Goal: Transaction & Acquisition: Book appointment/travel/reservation

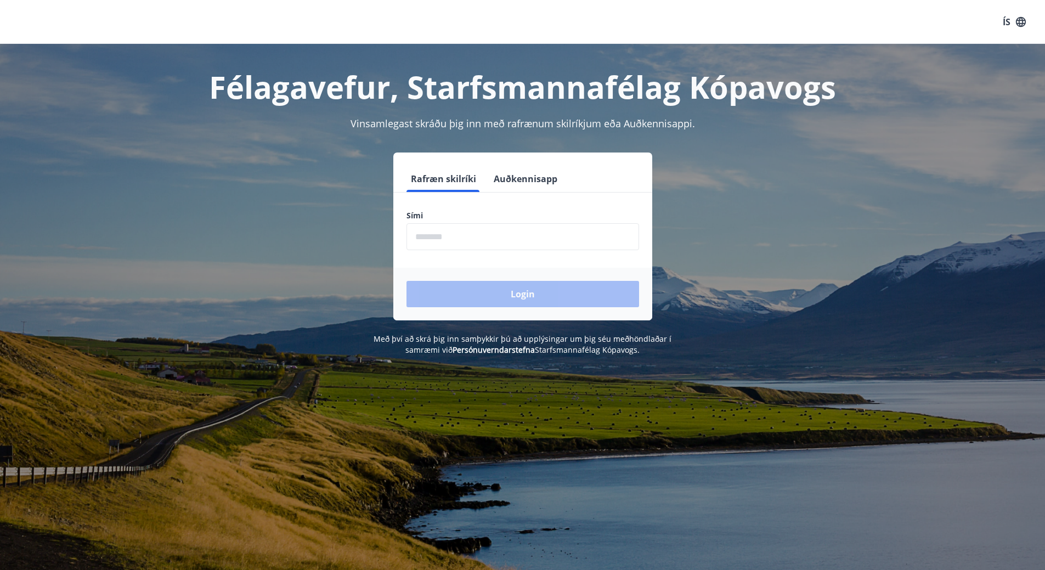
click at [519, 232] on input "phone" at bounding box center [523, 236] width 233 height 27
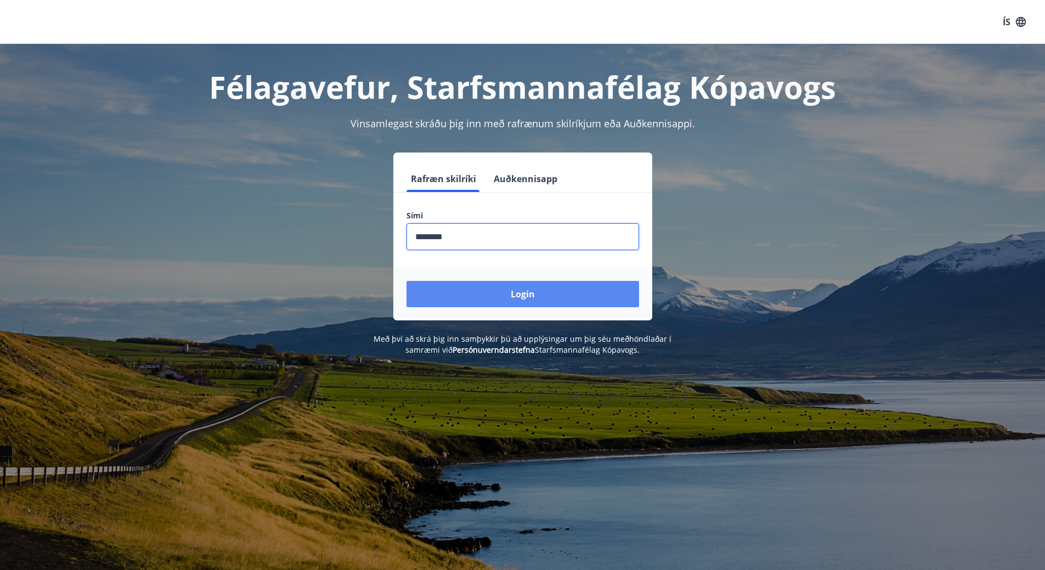
type input "********"
click at [535, 292] on button "Login" at bounding box center [523, 294] width 233 height 26
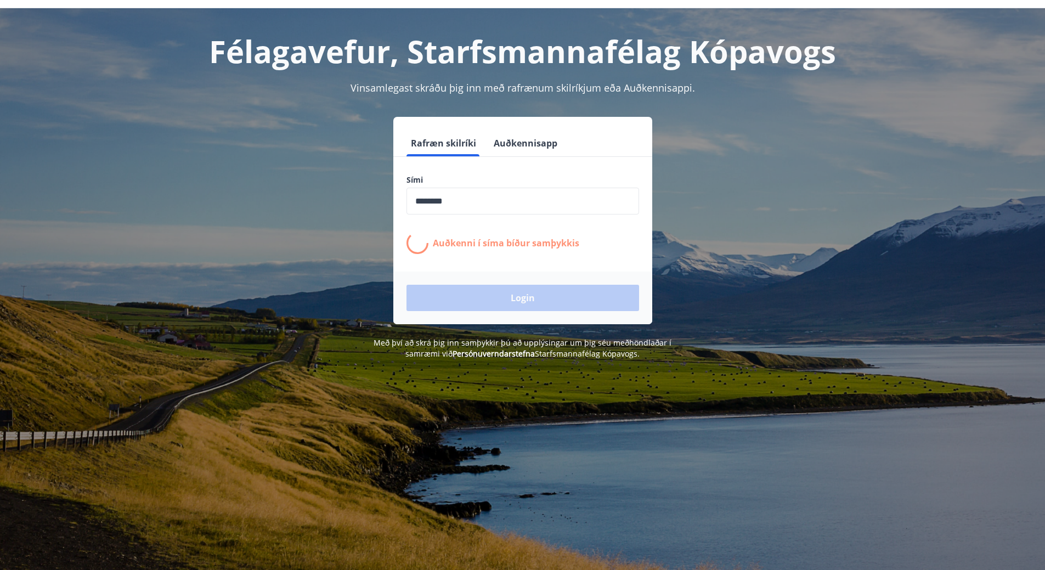
scroll to position [55, 0]
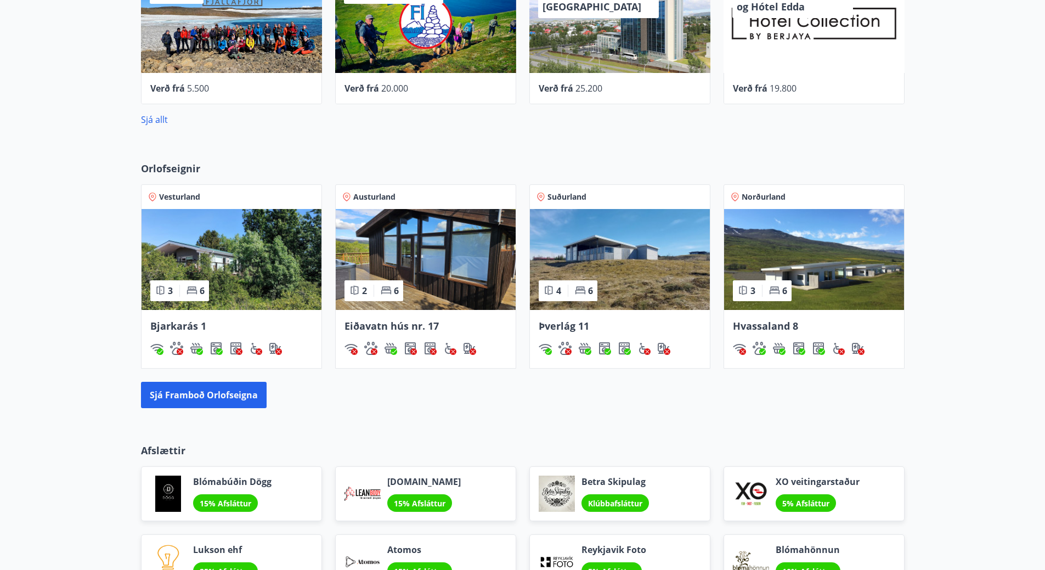
scroll to position [713, 0]
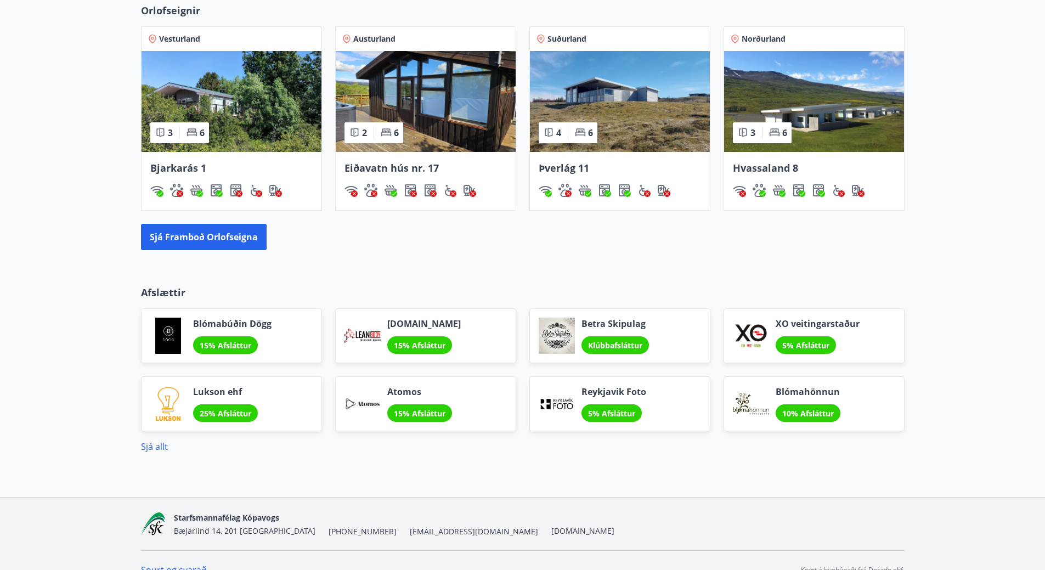
drag, startPoint x: 659, startPoint y: 443, endPoint x: 918, endPoint y: 470, distance: 259.9
click at [772, 170] on div "Heitur pottur" at bounding box center [780, 162] width 66 height 29
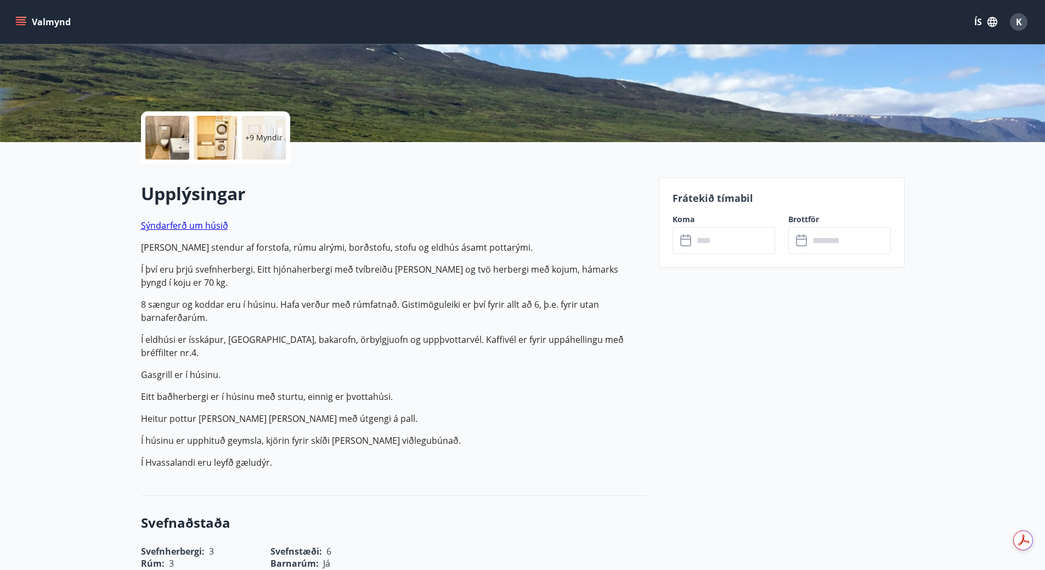
scroll to position [219, 0]
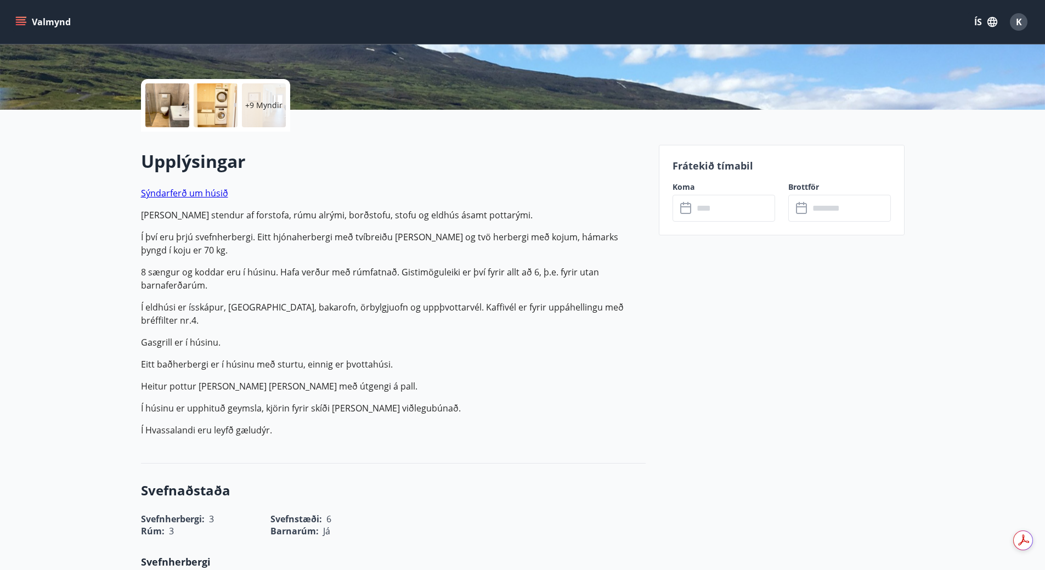
click at [691, 207] on icon at bounding box center [686, 208] width 13 height 13
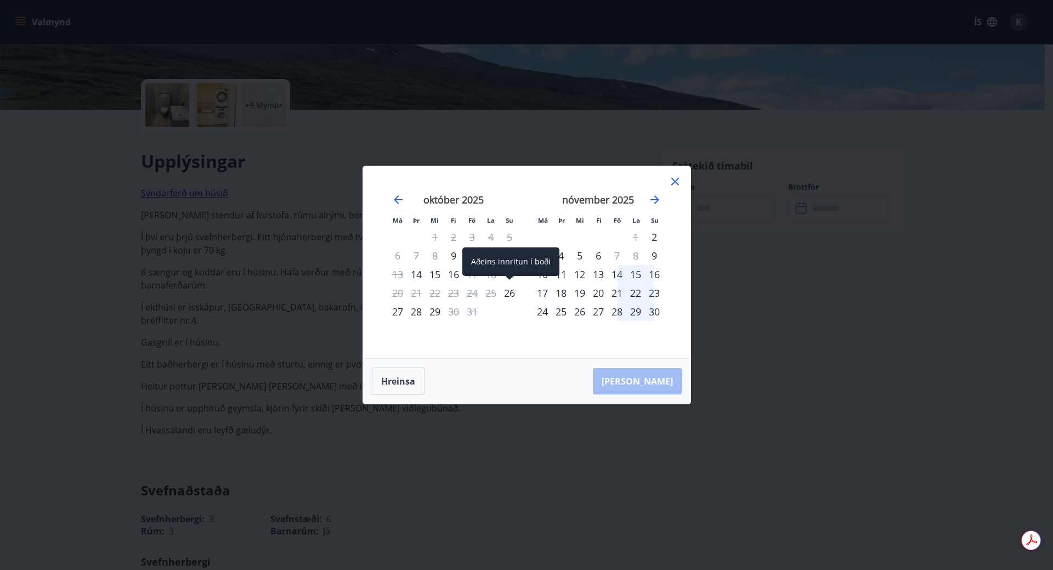
click at [512, 290] on div "26" at bounding box center [509, 293] width 19 height 19
click at [509, 290] on div "26" at bounding box center [509, 293] width 19 height 19
click at [510, 295] on div "26" at bounding box center [509, 293] width 19 height 19
click at [419, 308] on div "28" at bounding box center [416, 311] width 19 height 19
click at [550, 290] on div "17" at bounding box center [542, 293] width 19 height 19
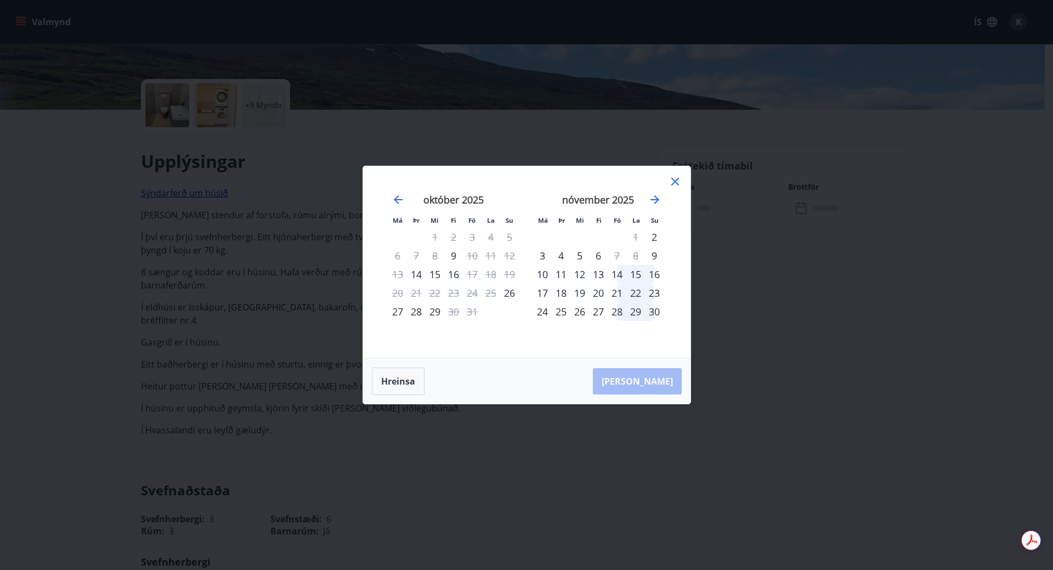
drag, startPoint x: 566, startPoint y: 290, endPoint x: 573, endPoint y: 291, distance: 6.7
click at [567, 290] on div "18" at bounding box center [561, 293] width 19 height 19
click at [594, 291] on div "20" at bounding box center [598, 293] width 19 height 19
click at [509, 291] on div "26" at bounding box center [509, 293] width 19 height 19
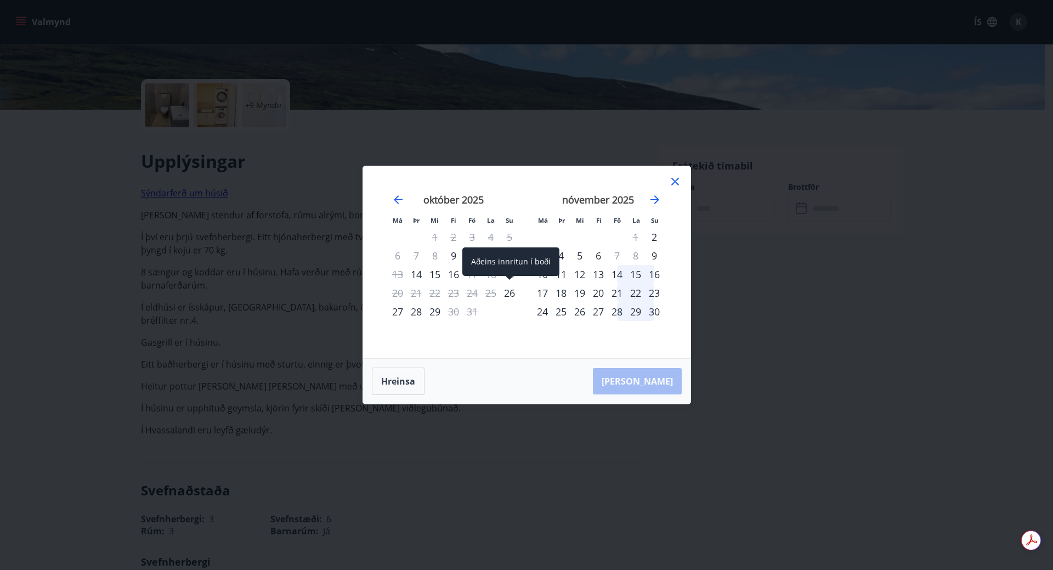
click at [509, 291] on div "26" at bounding box center [509, 293] width 19 height 19
drag, startPoint x: 507, startPoint y: 291, endPoint x: 457, endPoint y: 298, distance: 50.5
click at [457, 298] on div "23" at bounding box center [453, 293] width 19 height 19
click at [396, 202] on icon "Move backward to switch to the previous month." at bounding box center [398, 199] width 13 height 13
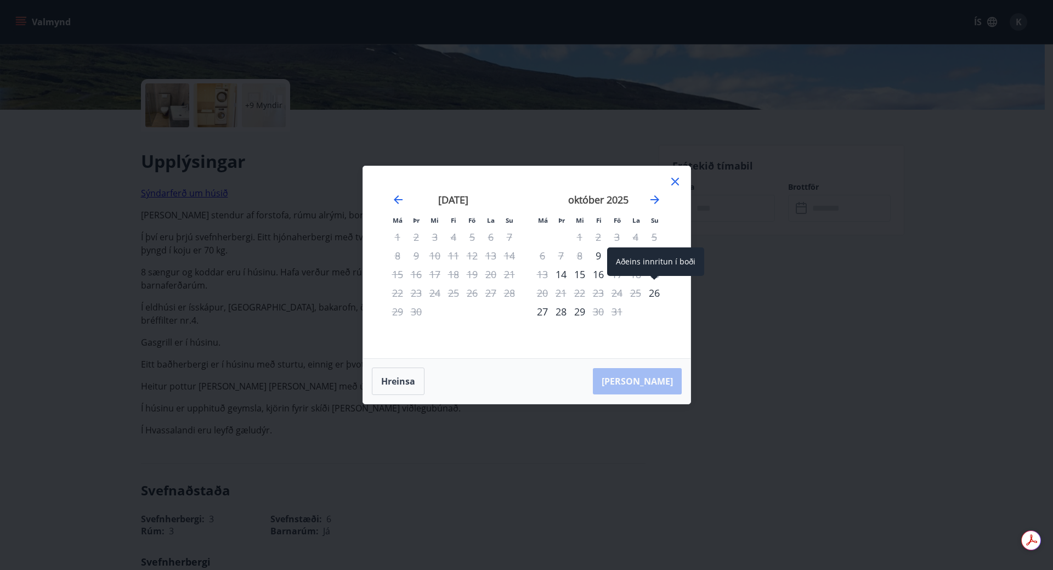
click at [657, 299] on div "26" at bounding box center [654, 293] width 19 height 19
click at [657, 295] on div "26" at bounding box center [654, 293] width 19 height 19
click at [656, 295] on div "26" at bounding box center [654, 293] width 19 height 19
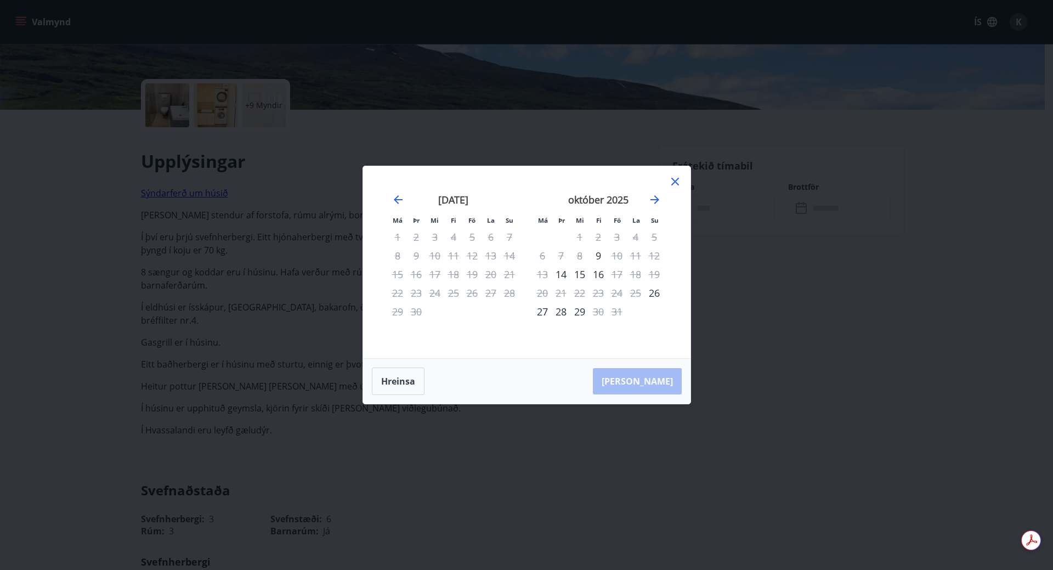
click at [539, 312] on div "27" at bounding box center [542, 311] width 19 height 19
drag, startPoint x: 558, startPoint y: 312, endPoint x: 568, endPoint y: 313, distance: 10.5
click at [559, 312] on div "28" at bounding box center [561, 311] width 19 height 19
click at [579, 313] on div "29" at bounding box center [580, 311] width 19 height 19
click at [560, 313] on div "28" at bounding box center [561, 311] width 19 height 19
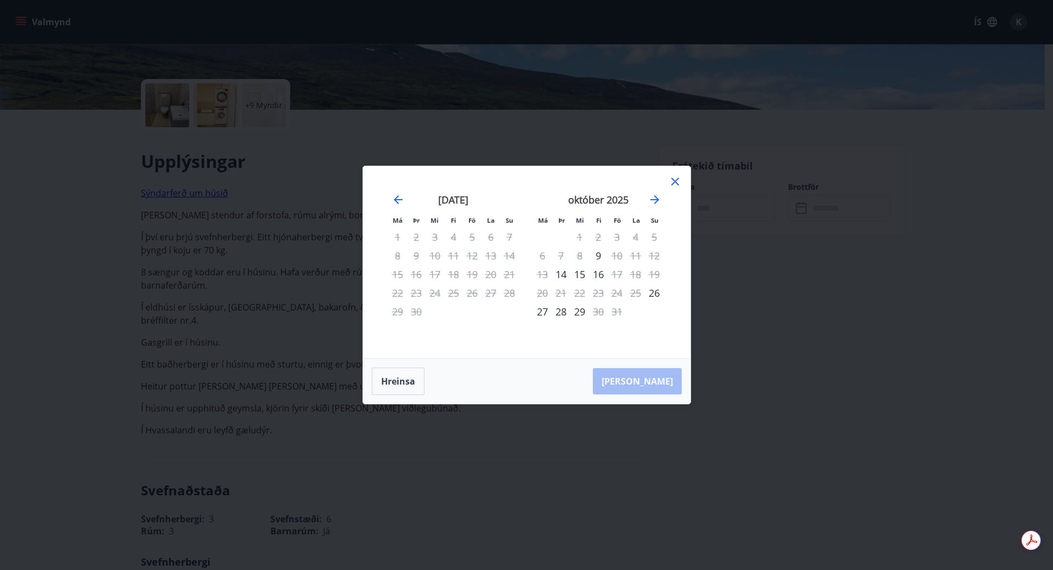
click at [538, 311] on div "27" at bounding box center [542, 311] width 19 height 19
click at [405, 374] on button "Hreinsa" at bounding box center [398, 381] width 53 height 27
click at [404, 374] on button "Hreinsa" at bounding box center [398, 381] width 53 height 27
click at [413, 375] on button "Hreinsa" at bounding box center [398, 381] width 53 height 27
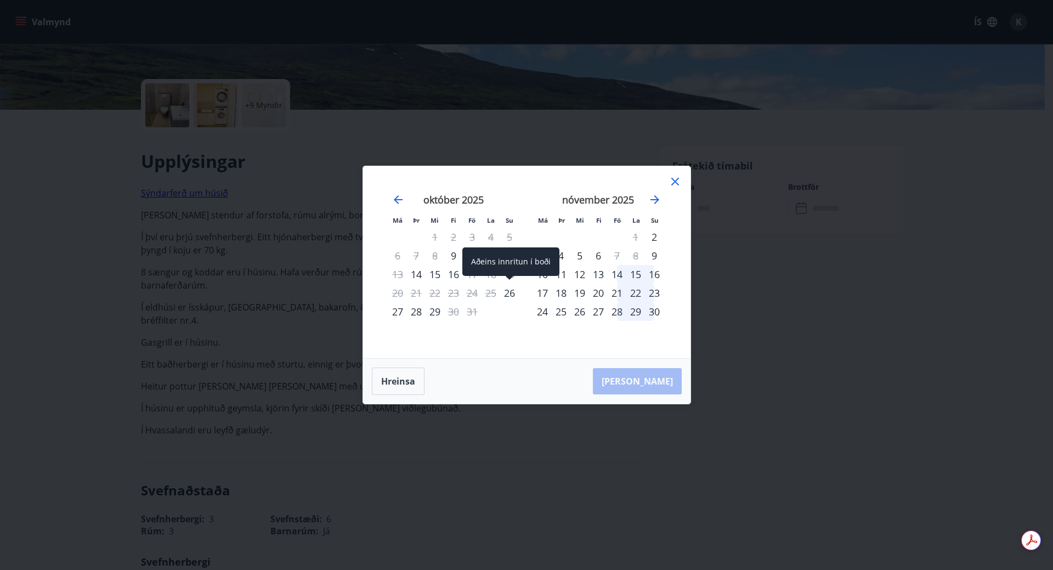
click at [509, 291] on div "26" at bounding box center [509, 293] width 19 height 19
click at [420, 314] on div "28" at bounding box center [416, 311] width 19 height 19
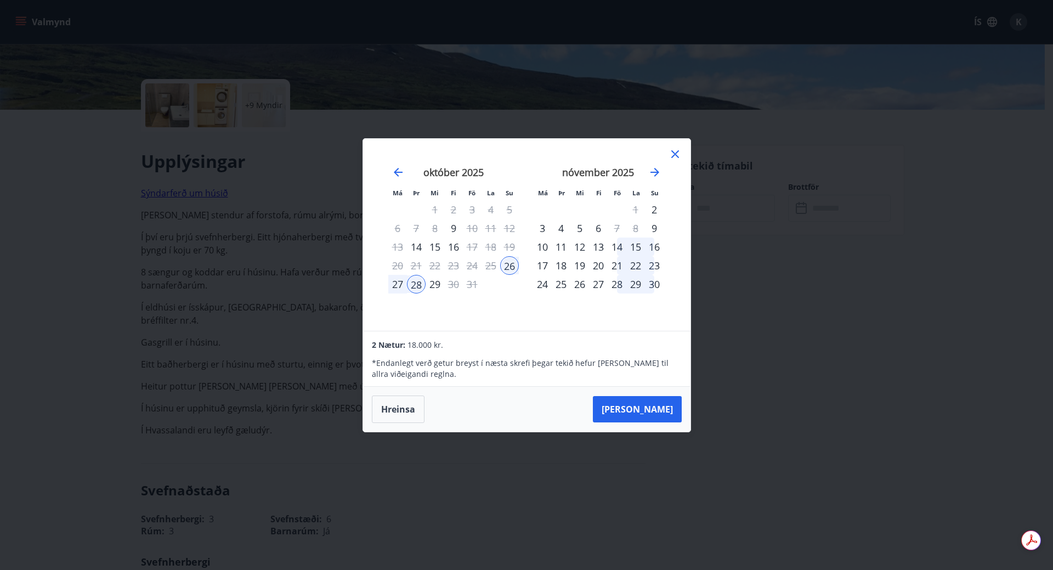
click at [675, 153] on icon at bounding box center [676, 154] width 8 height 8
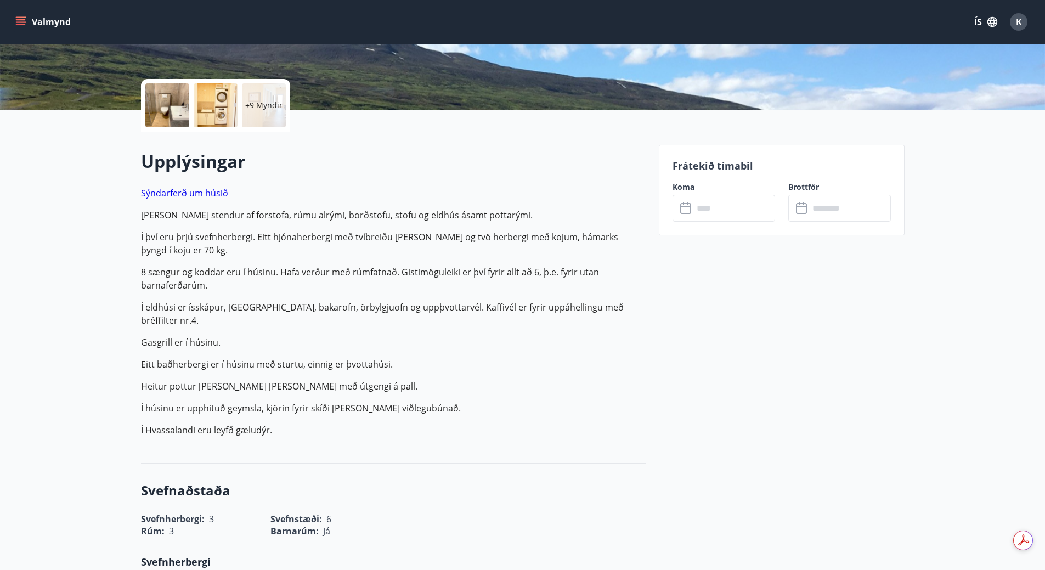
click at [155, 98] on div at bounding box center [167, 105] width 44 height 44
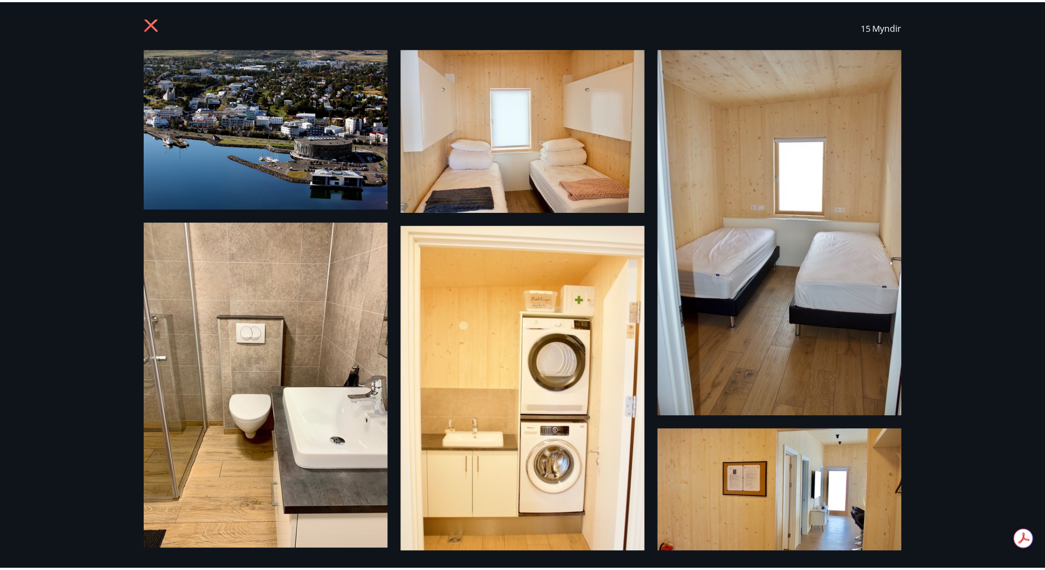
scroll to position [0, 0]
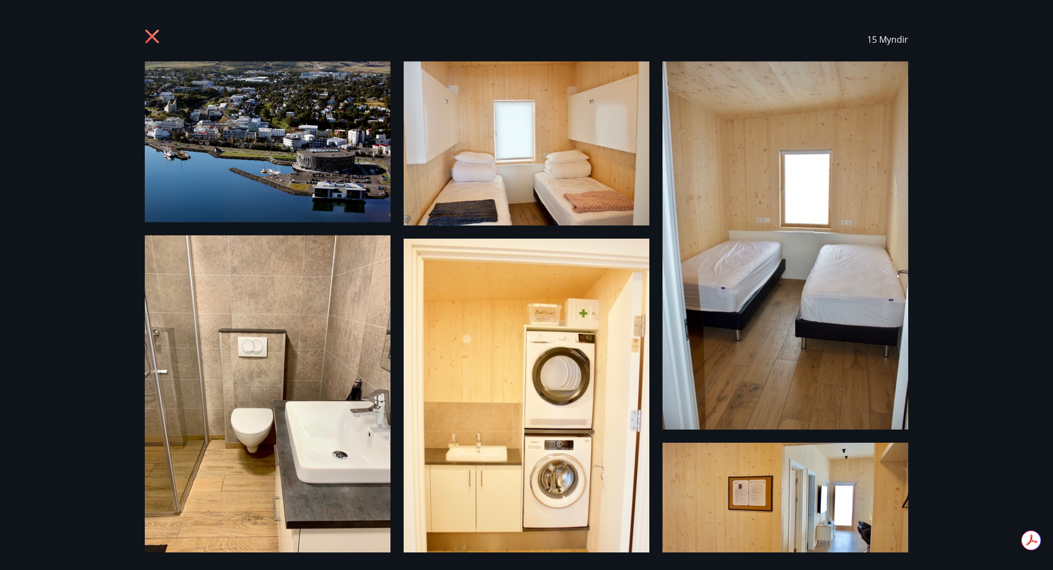
click at [153, 29] on icon at bounding box center [154, 38] width 18 height 18
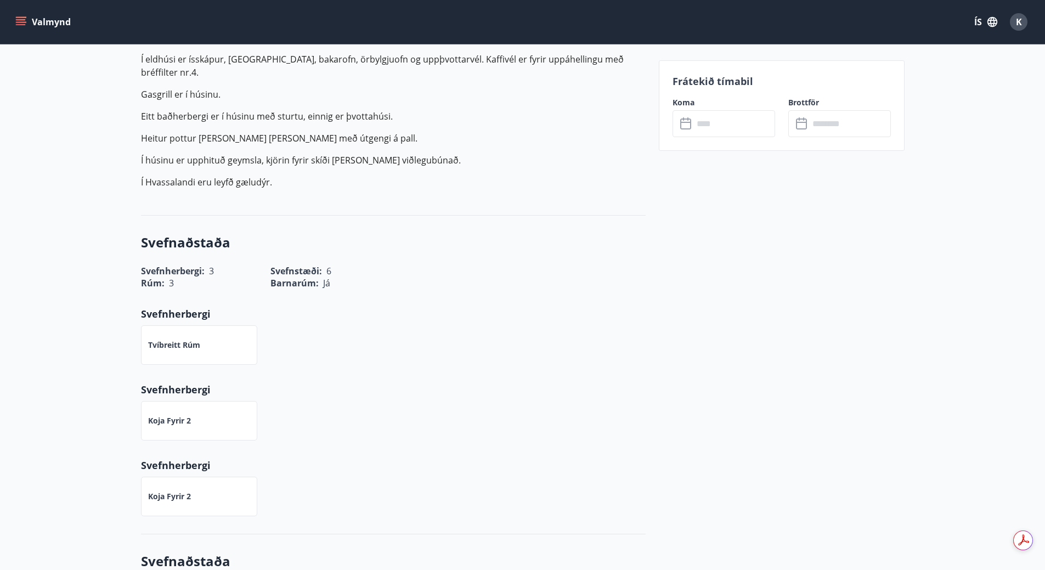
scroll to position [439, 0]
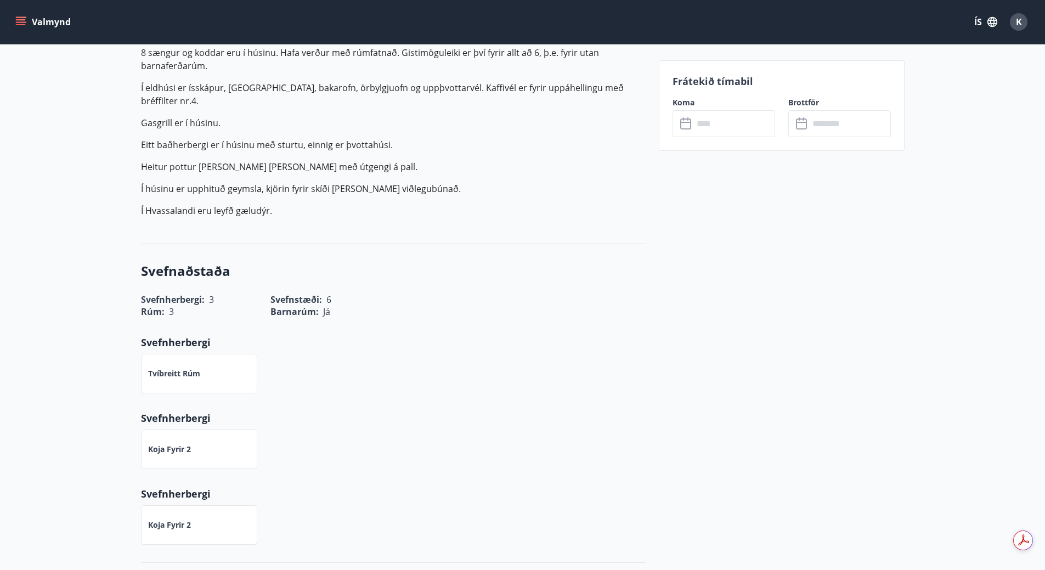
click at [169, 444] on p "Koja fyrir 2" at bounding box center [169, 449] width 43 height 11
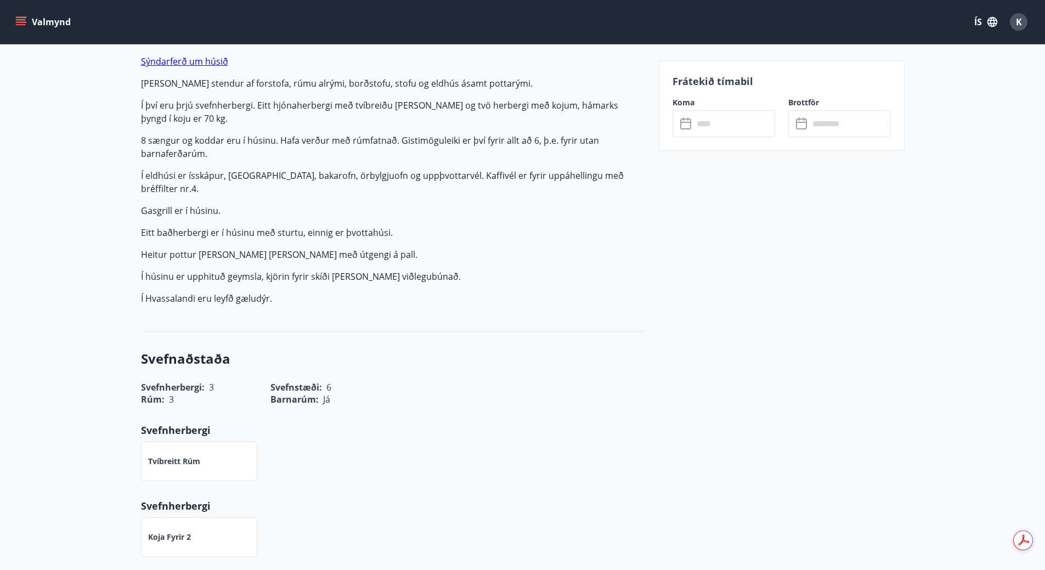
scroll to position [274, 0]
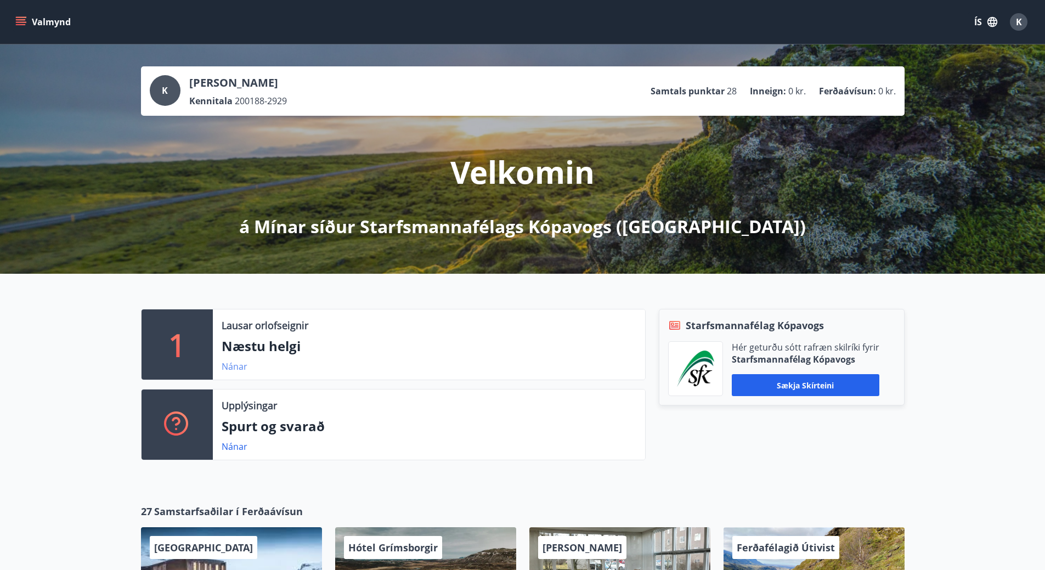
click at [236, 368] on link "Nánar" at bounding box center [235, 366] width 26 height 12
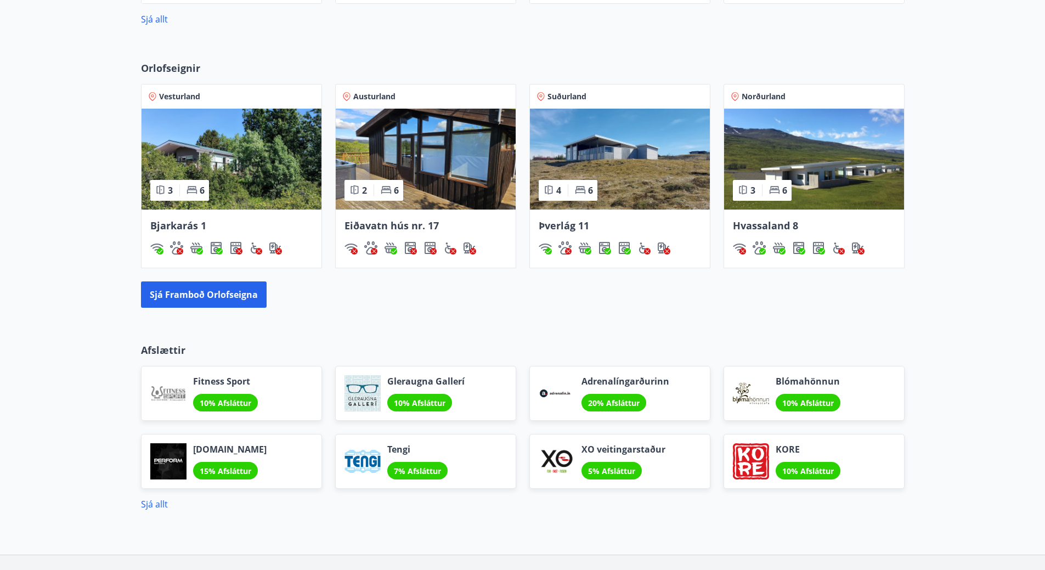
scroll to position [348, 0]
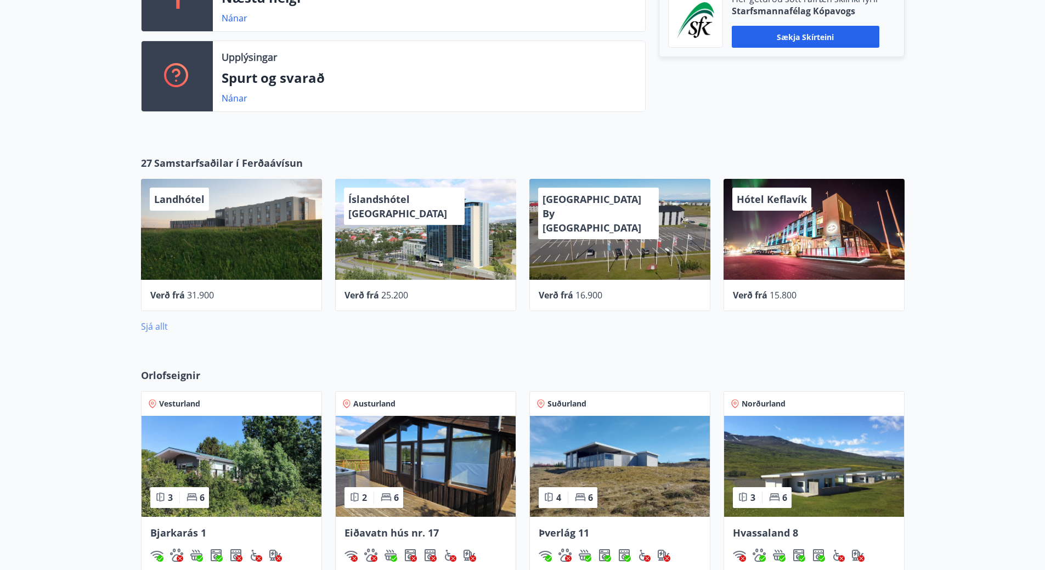
click at [151, 326] on link "Sjá allt" at bounding box center [154, 326] width 27 height 12
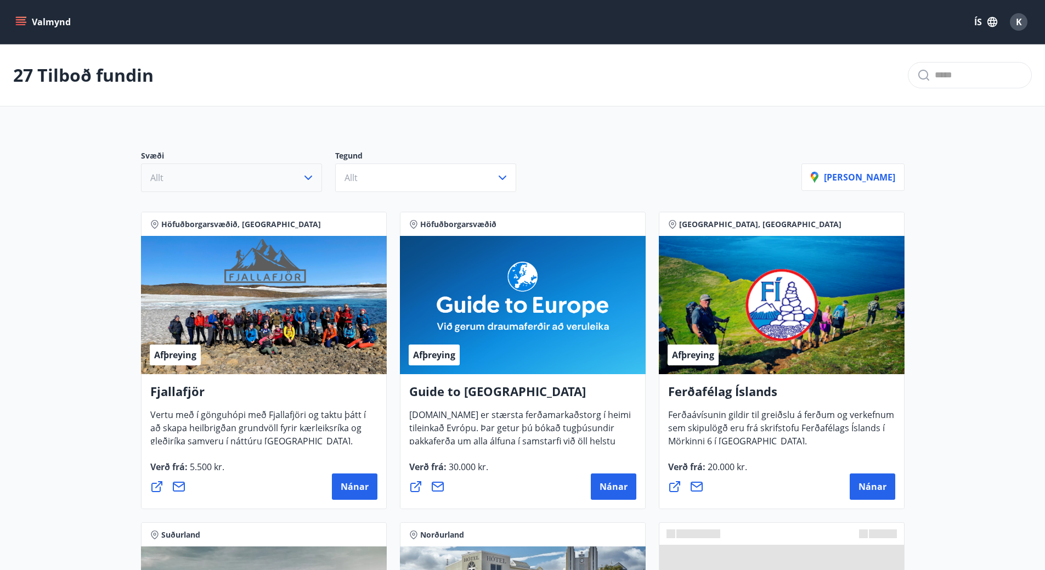
click at [264, 182] on button "Allt" at bounding box center [231, 178] width 181 height 29
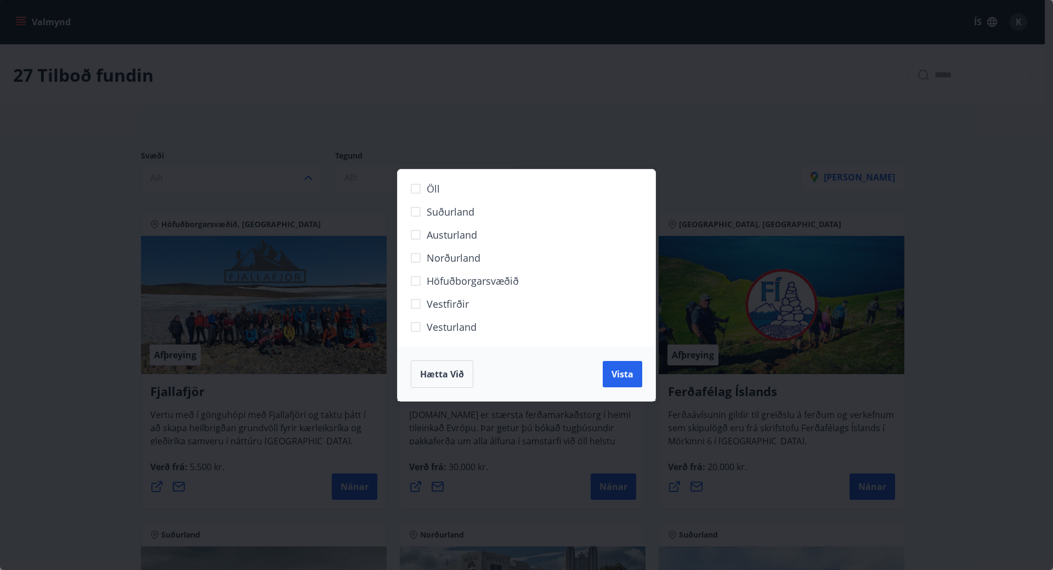
click at [437, 253] on span "Norðurland" at bounding box center [454, 258] width 54 height 14
click at [627, 375] on span "Vista" at bounding box center [623, 374] width 22 height 12
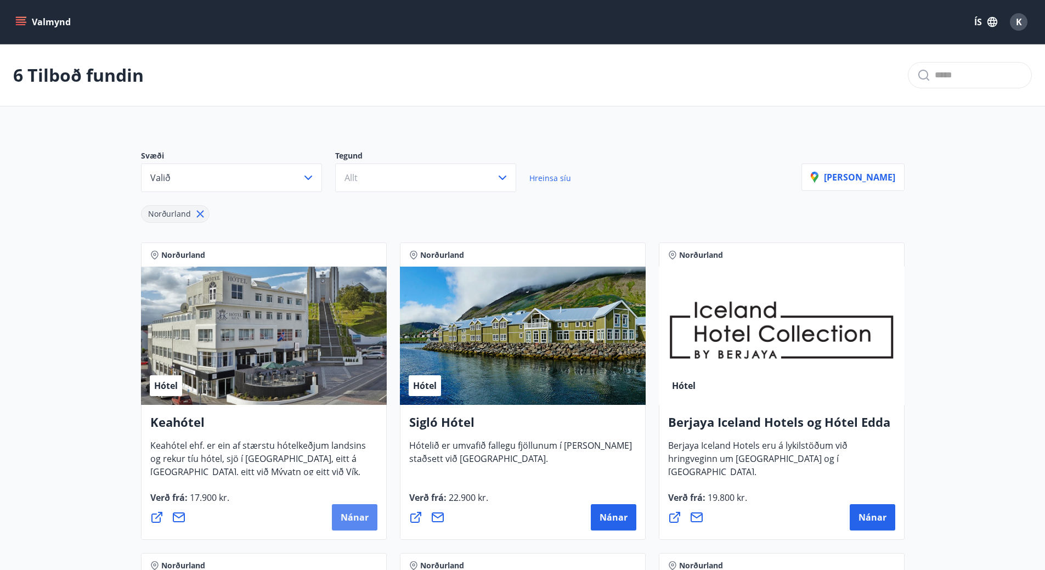
click at [346, 513] on span "Nánar" at bounding box center [355, 517] width 28 height 12
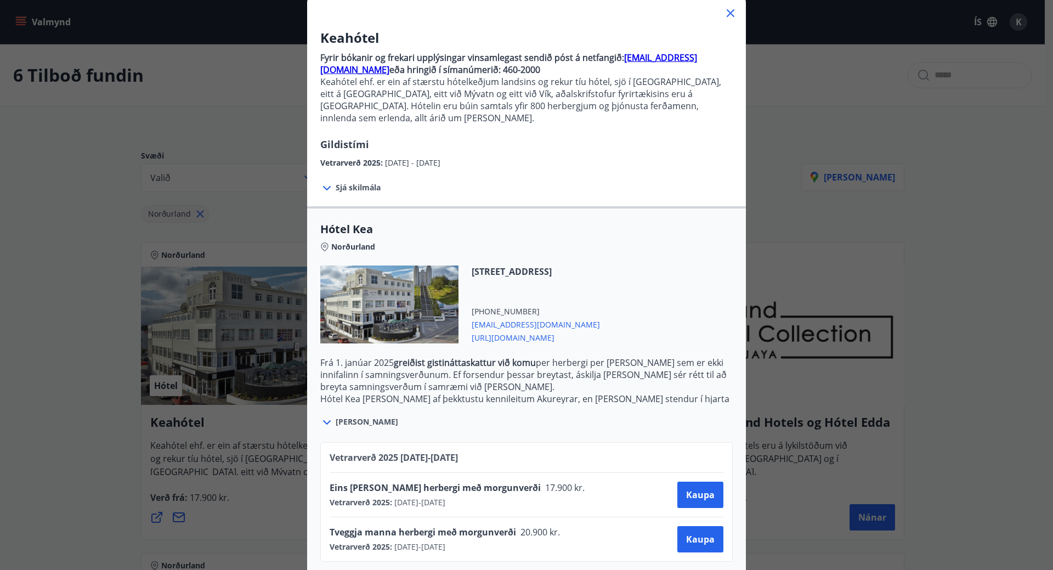
scroll to position [69, 0]
drag, startPoint x: 330, startPoint y: 517, endPoint x: 608, endPoint y: 535, distance: 278.7
click at [608, 535] on div "Tveggja manna herbergi með morgunverði 20.900 kr. Vetrarverð 2025 : 01.10.2025 …" at bounding box center [527, 538] width 394 height 26
click at [613, 532] on div "Tveggja manna herbergi með morgunverði 20.900 kr. Vetrarverð 2025 : 01.10.2025 …" at bounding box center [527, 538] width 394 height 26
